Goal: Check status: Check status

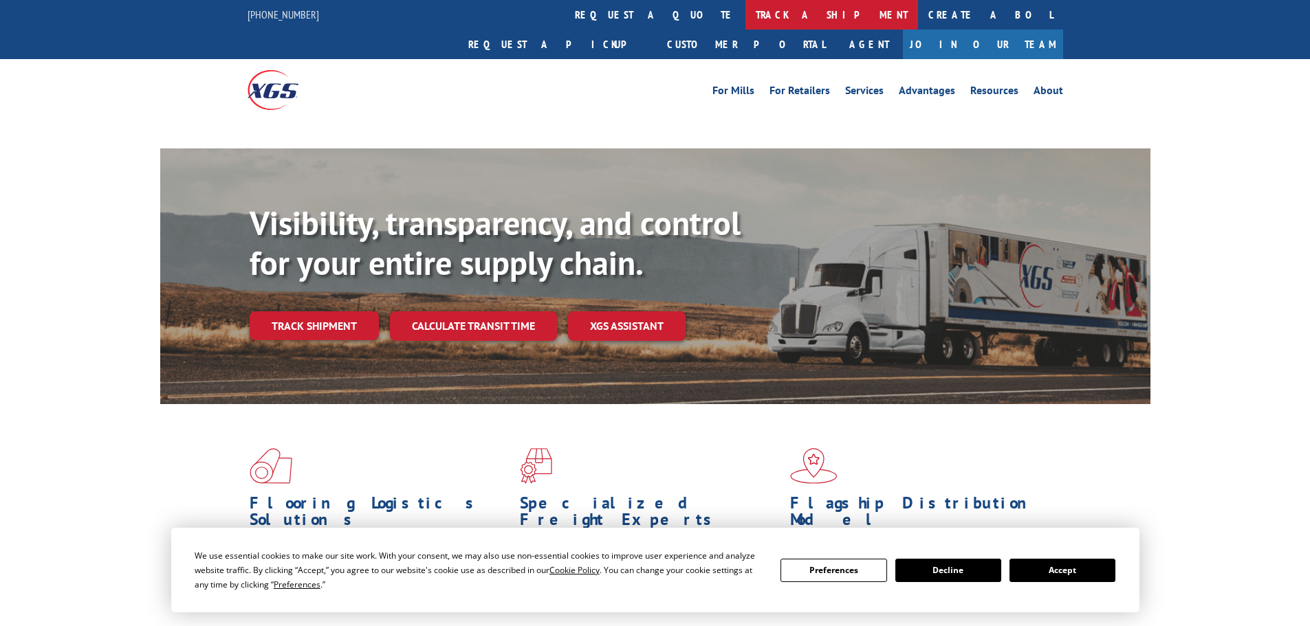
click at [745, 14] on link "track a shipment" at bounding box center [831, 15] width 173 height 30
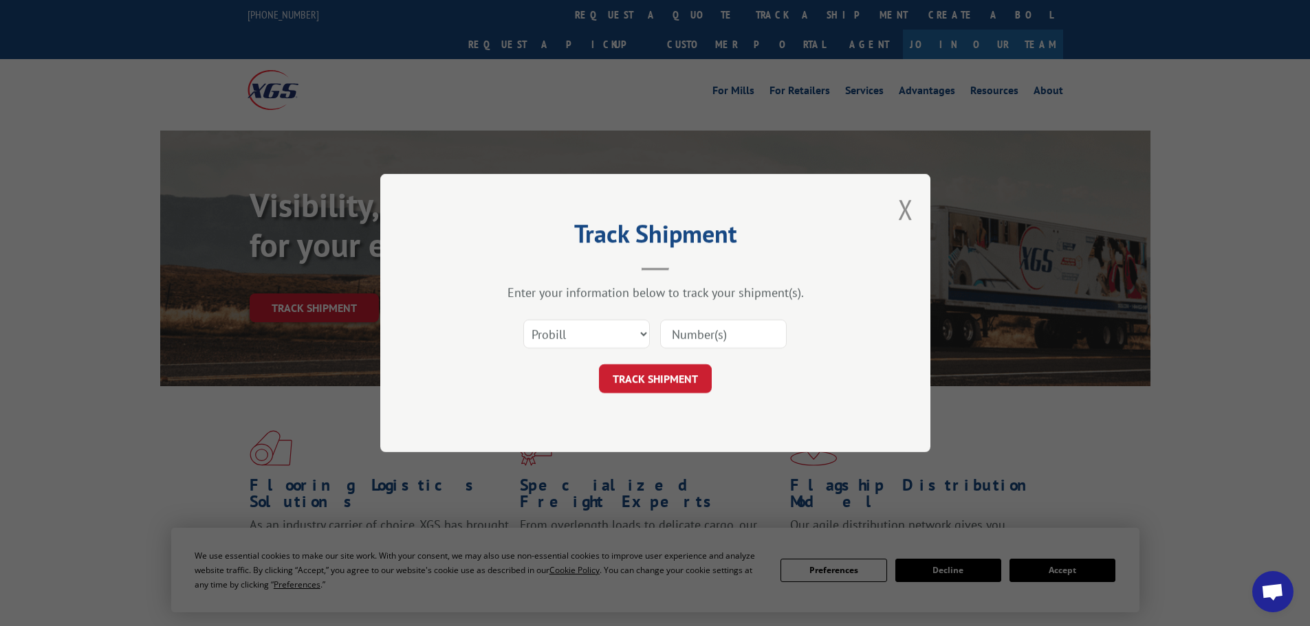
paste input "15333678"
type input "15333678"
click at [664, 385] on button "TRACK SHIPMENT" at bounding box center [655, 378] width 113 height 29
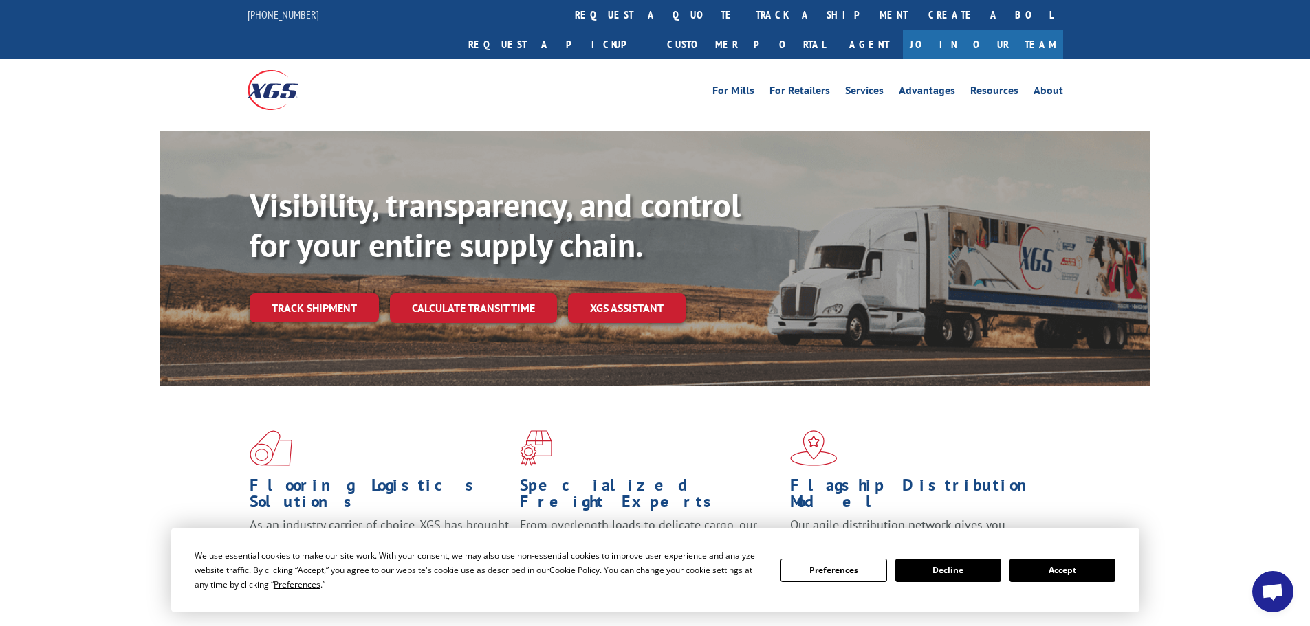
drag, startPoint x: 1070, startPoint y: 574, endPoint x: 1018, endPoint y: 505, distance: 86.5
click at [1070, 574] on button "Accept" at bounding box center [1063, 570] width 106 height 23
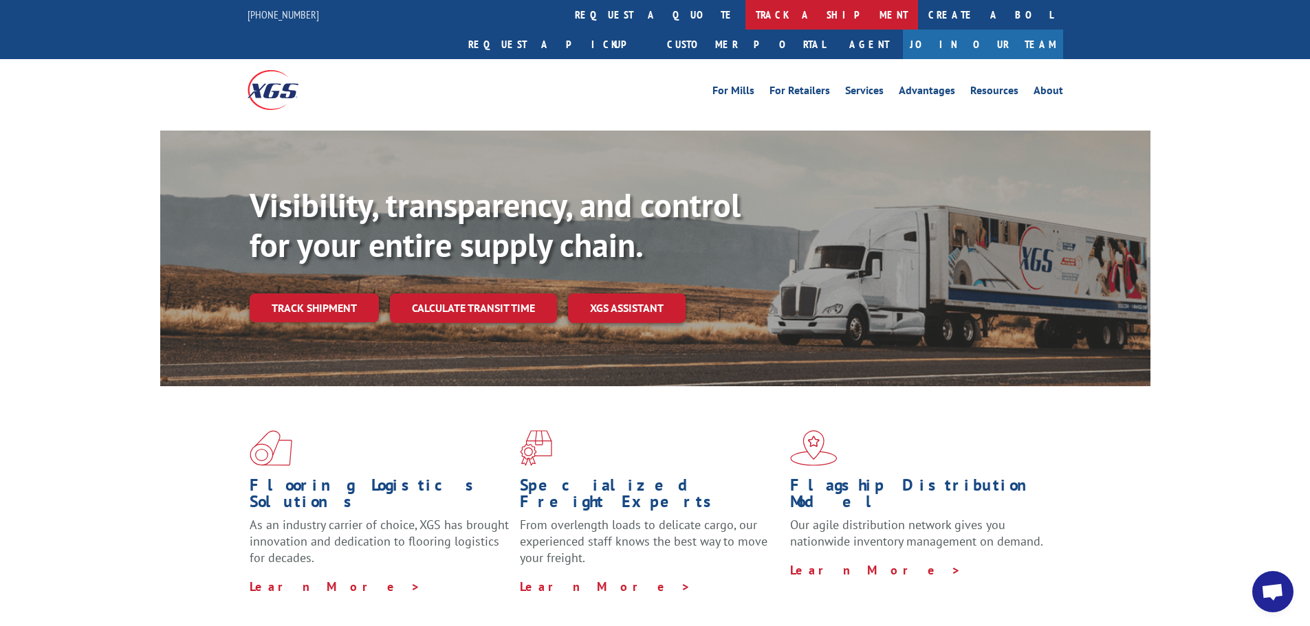
click at [745, 20] on link "track a shipment" at bounding box center [831, 15] width 173 height 30
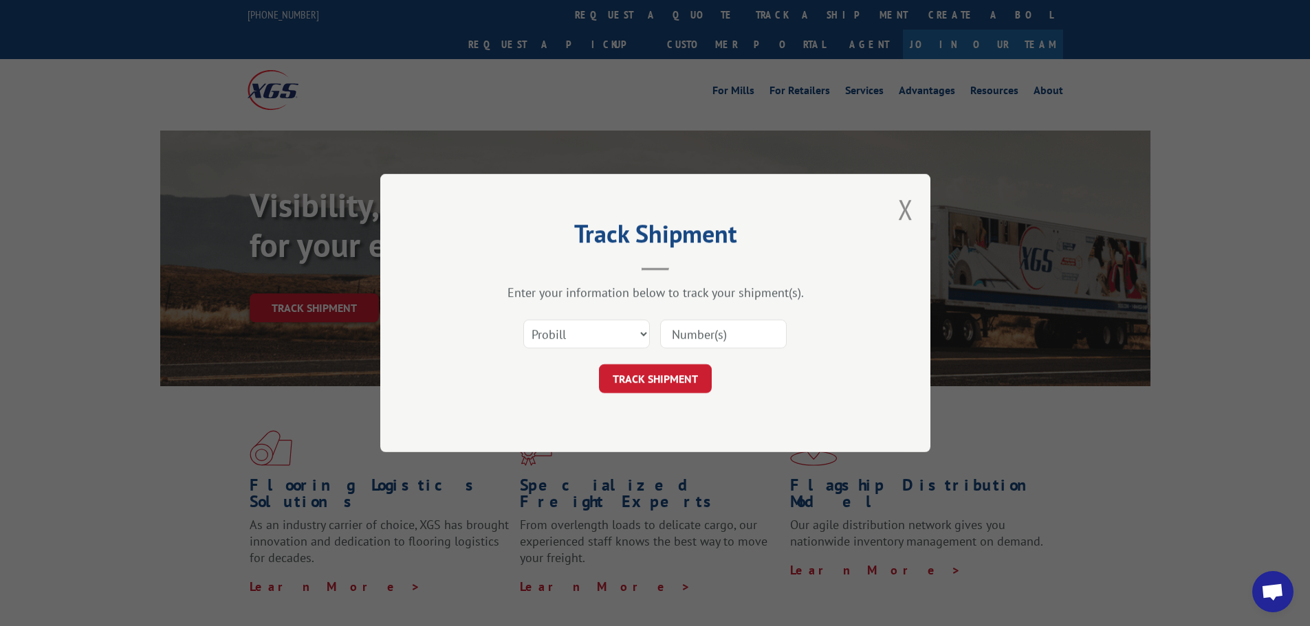
click at [906, 207] on button "Close modal" at bounding box center [905, 209] width 15 height 36
